Goal: Obtain resource: Download file/media

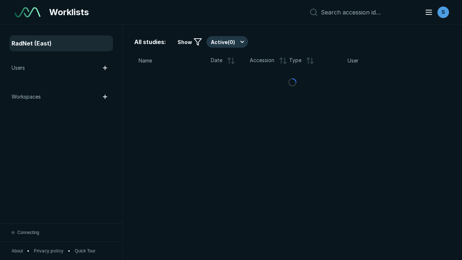
scroll to position [1971, 3007]
